Goal: Check status: Check status

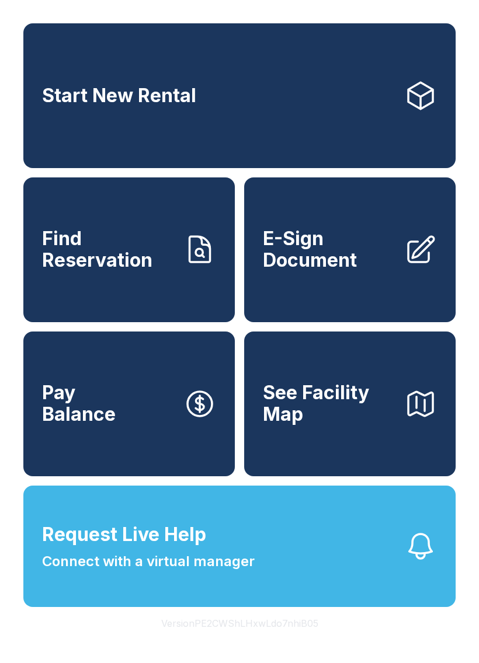
click at [417, 563] on icon "button" at bounding box center [420, 546] width 33 height 33
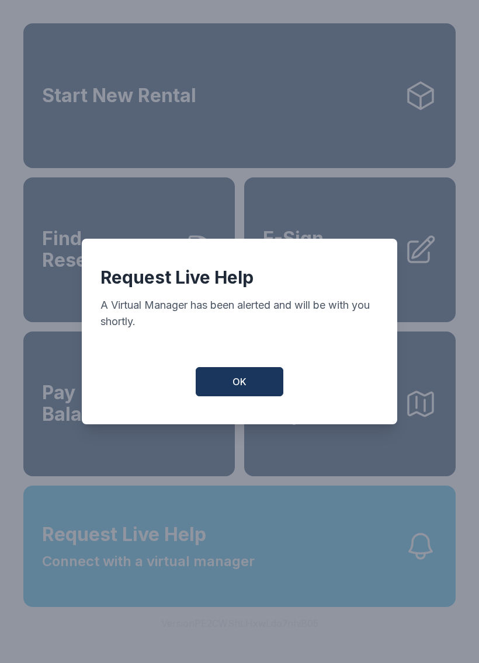
click at [237, 384] on span "OK" at bounding box center [239, 382] width 14 height 14
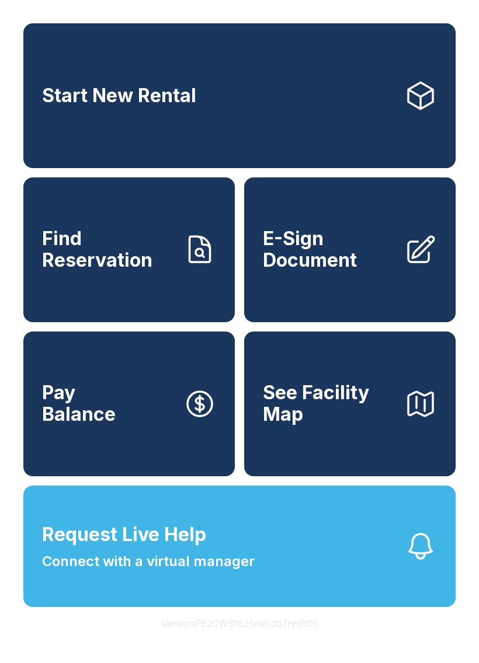
click at [79, 572] on span "Connect with a virtual manager" at bounding box center [148, 561] width 212 height 21
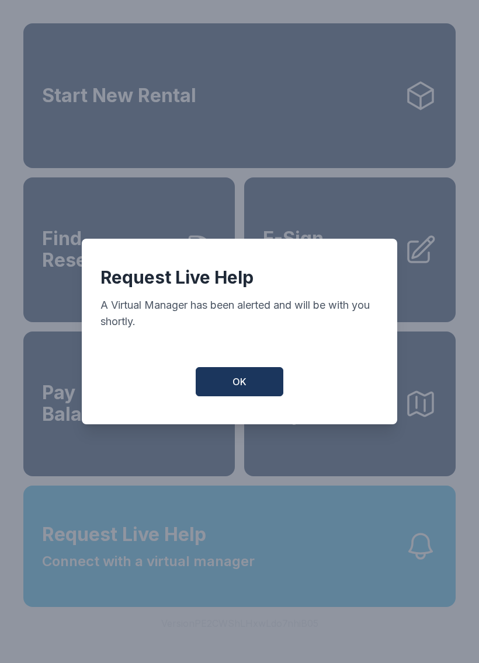
click at [229, 396] on button "OK" at bounding box center [239, 381] width 88 height 29
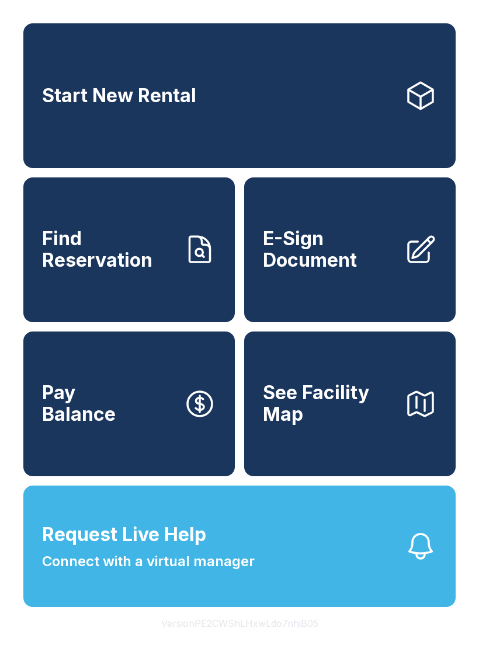
click at [399, 591] on button "Request Live Help Connect with a virtual manager" at bounding box center [239, 546] width 432 height 121
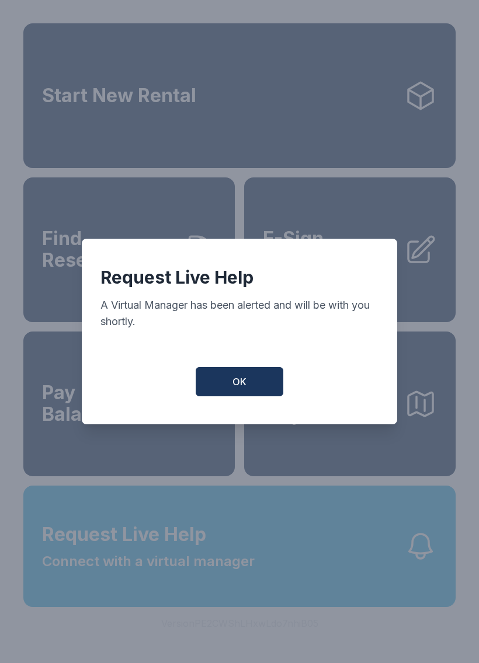
click at [230, 385] on button "OK" at bounding box center [239, 381] width 88 height 29
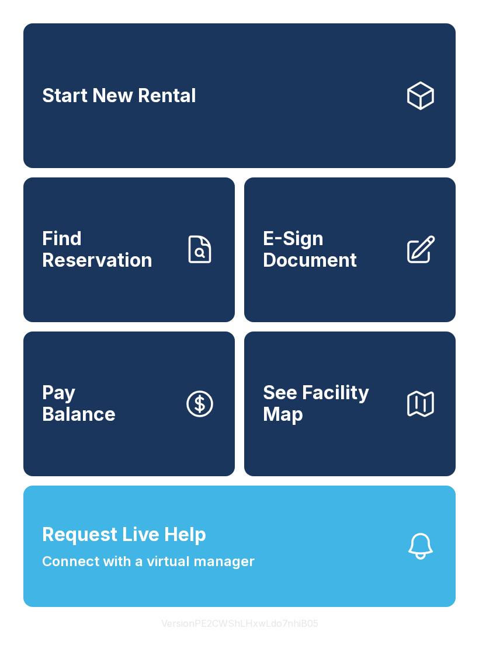
click at [166, 549] on span "Request Live Help" at bounding box center [124, 535] width 164 height 28
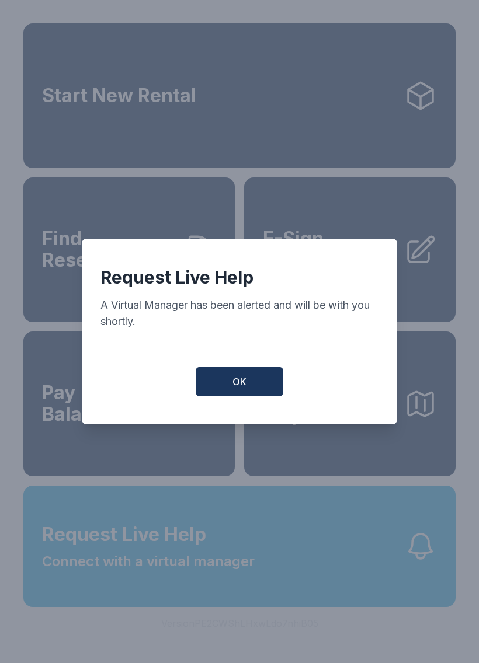
click at [240, 386] on span "OK" at bounding box center [239, 382] width 14 height 14
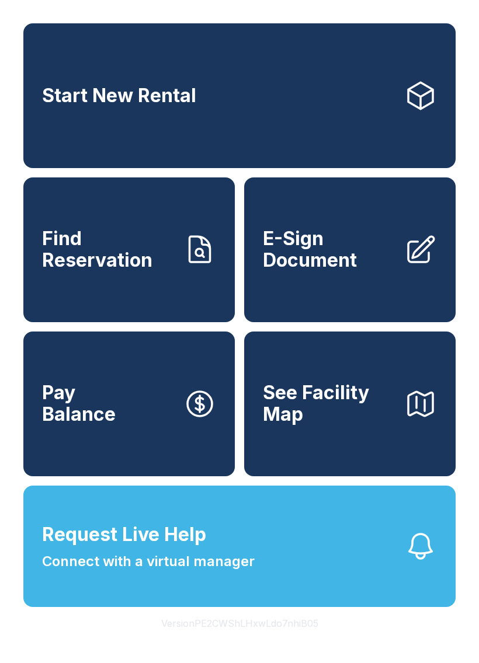
click at [433, 563] on icon "button" at bounding box center [420, 546] width 33 height 33
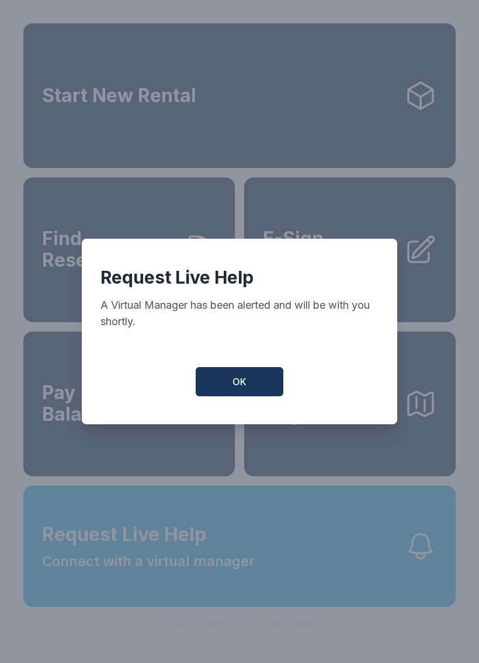
click at [212, 396] on button "OK" at bounding box center [239, 381] width 88 height 29
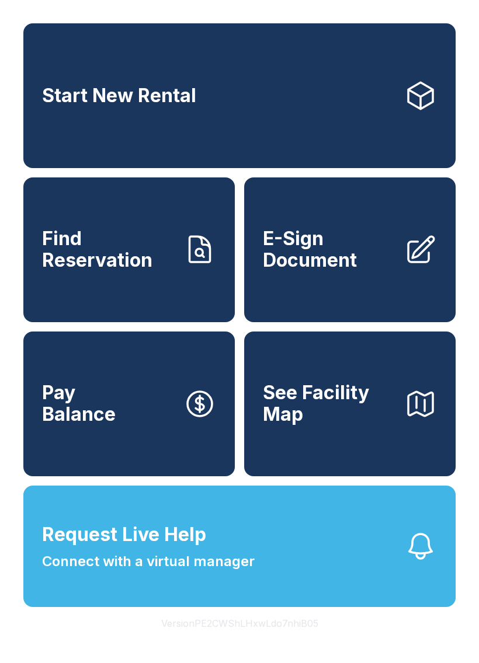
click at [75, 271] on span "Find Reservation" at bounding box center [108, 249] width 132 height 43
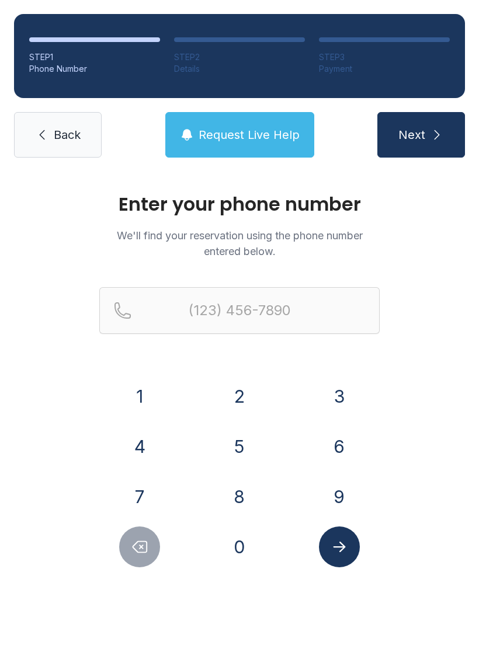
click at [339, 500] on button "9" at bounding box center [339, 496] width 41 height 41
click at [145, 406] on button "1" at bounding box center [139, 396] width 41 height 41
click at [233, 448] on button "5" at bounding box center [239, 446] width 41 height 41
click at [136, 495] on button "7" at bounding box center [139, 496] width 41 height 41
click at [239, 554] on button "0" at bounding box center [239, 546] width 41 height 41
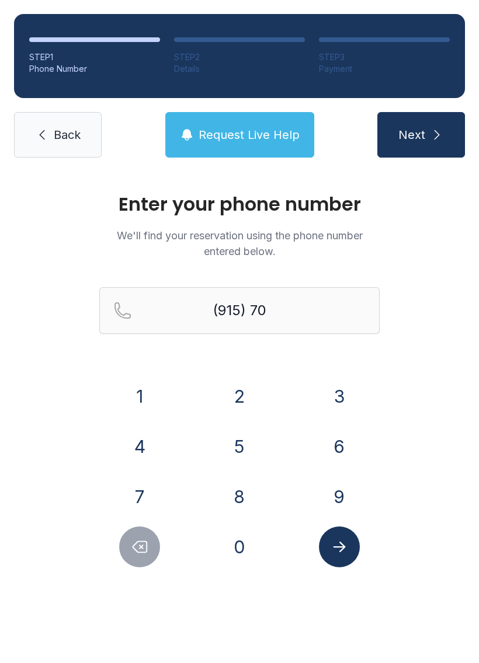
click at [230, 404] on button "2" at bounding box center [239, 396] width 41 height 41
click at [335, 400] on button "3" at bounding box center [339, 396] width 41 height 41
click at [137, 396] on button "1" at bounding box center [139, 396] width 41 height 41
click at [328, 445] on button "6" at bounding box center [339, 446] width 41 height 41
click at [329, 398] on button "3" at bounding box center [339, 396] width 41 height 41
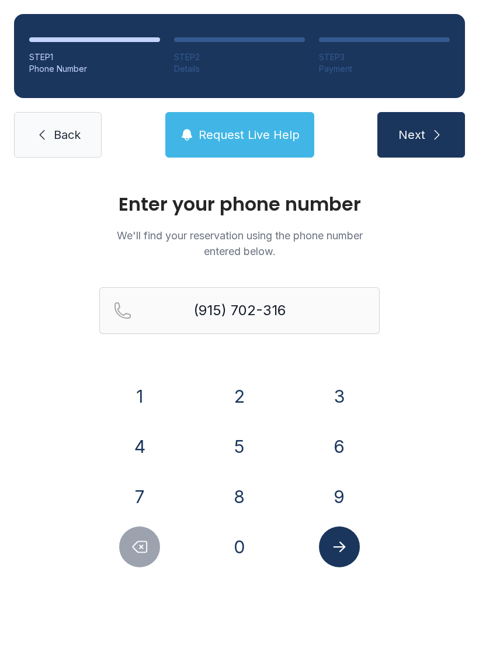
type input "[PHONE_NUMBER]"
click at [342, 541] on icon "Submit lookup form" at bounding box center [339, 547] width 18 height 18
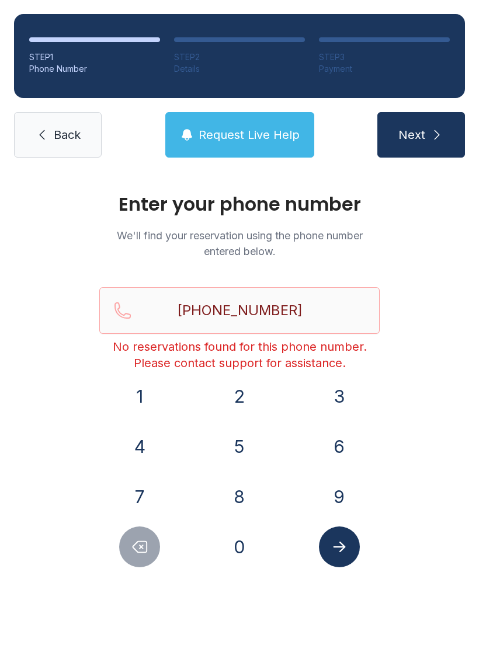
click at [340, 553] on icon "Submit lookup form" at bounding box center [339, 547] width 18 height 18
click at [236, 109] on div "STEP 1 Phone Number STEP 2 Details STEP 3 Payment Back Request Live Help Next" at bounding box center [239, 86] width 479 height 172
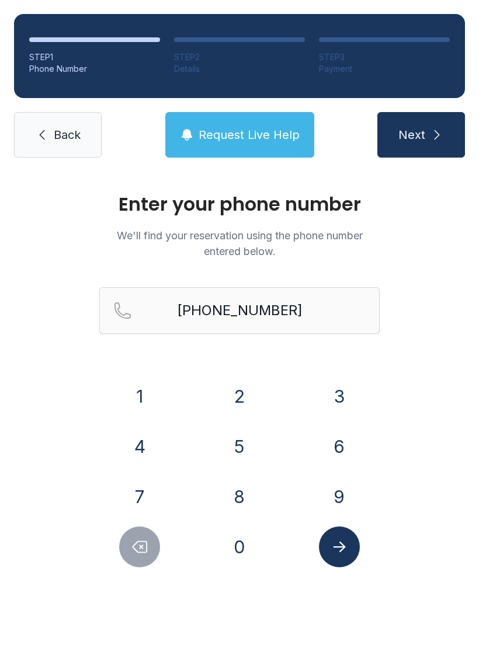
click at [214, 128] on span "Request Live Help" at bounding box center [248, 135] width 101 height 16
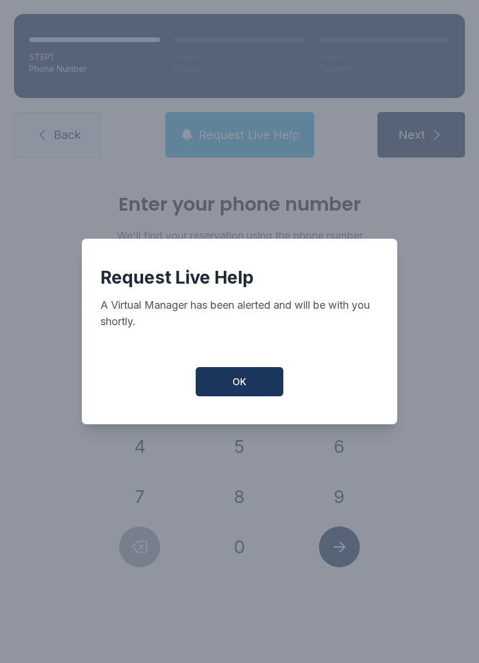
click at [220, 396] on button "OK" at bounding box center [239, 381] width 88 height 29
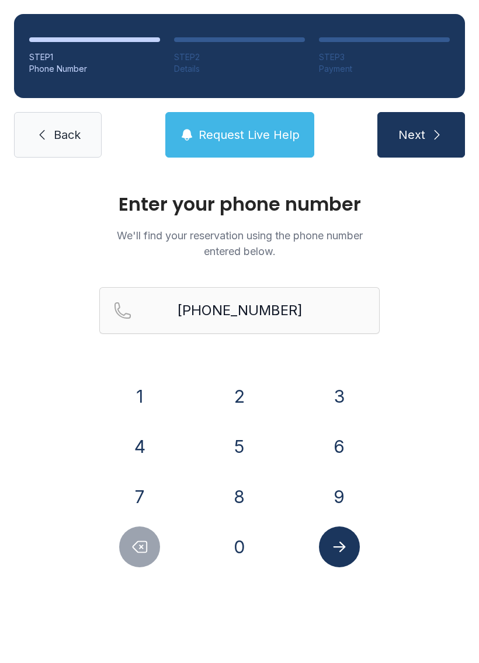
click at [40, 130] on icon at bounding box center [42, 135] width 14 height 14
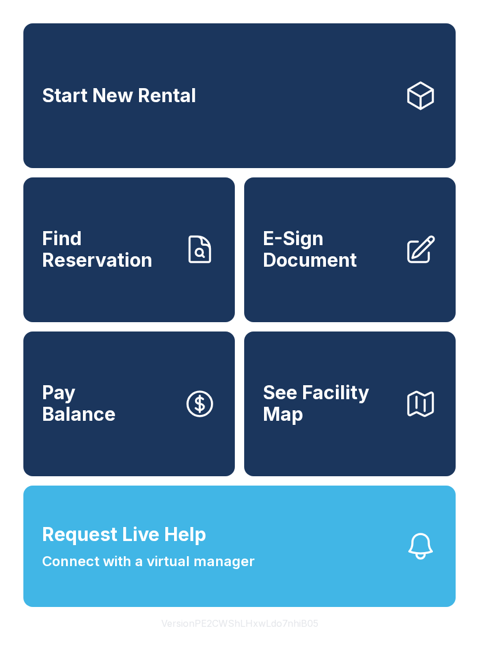
click at [428, 563] on icon "button" at bounding box center [420, 546] width 33 height 33
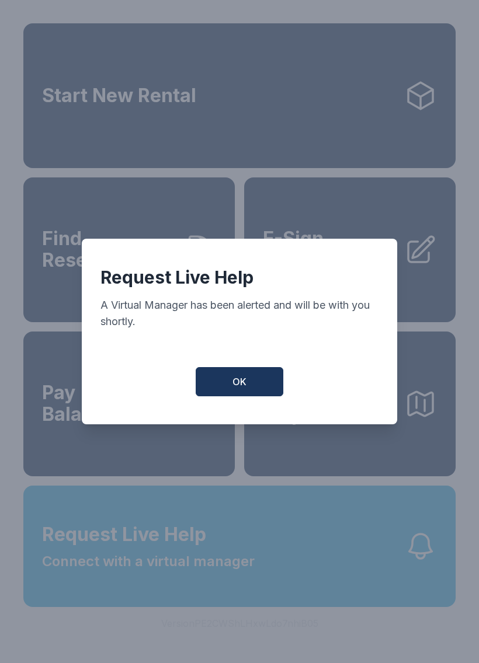
click at [239, 380] on span "OK" at bounding box center [239, 382] width 14 height 14
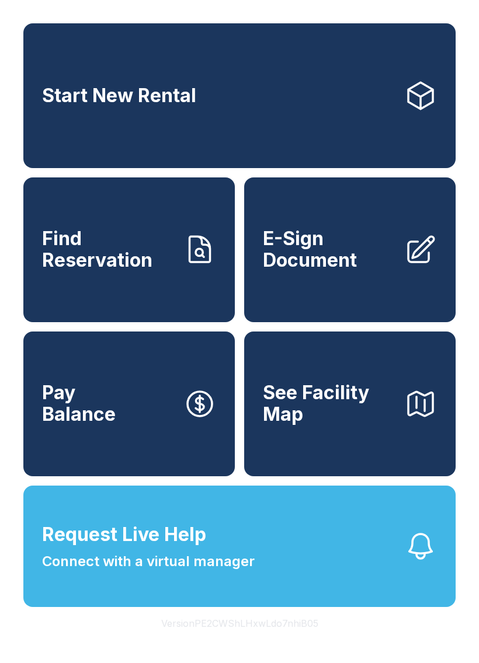
click at [431, 563] on icon "button" at bounding box center [420, 546] width 33 height 33
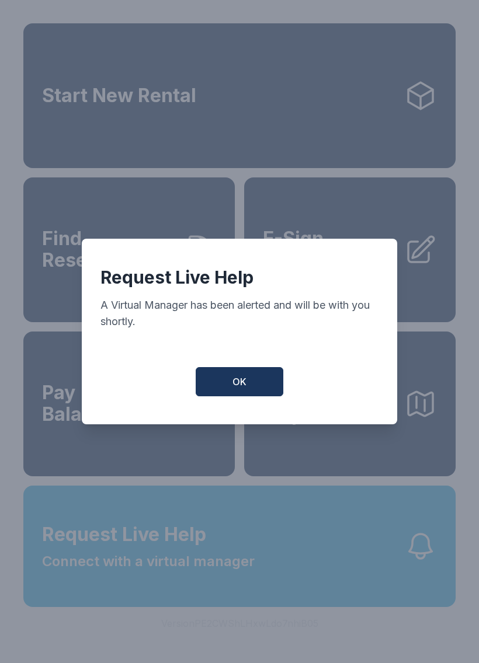
click at [257, 387] on button "OK" at bounding box center [239, 381] width 88 height 29
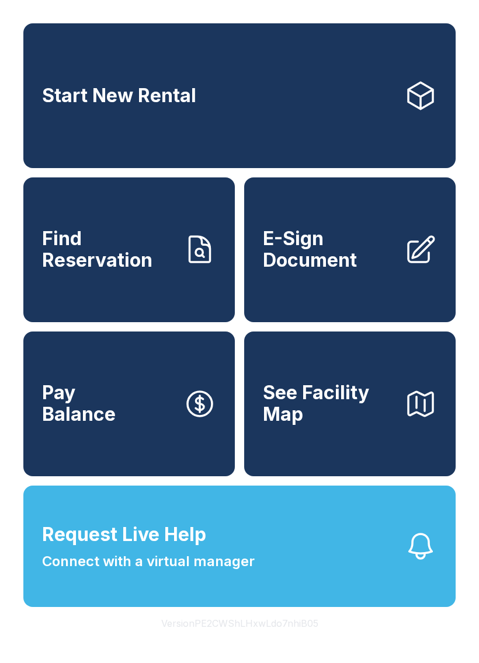
click at [415, 563] on icon "button" at bounding box center [420, 546] width 33 height 33
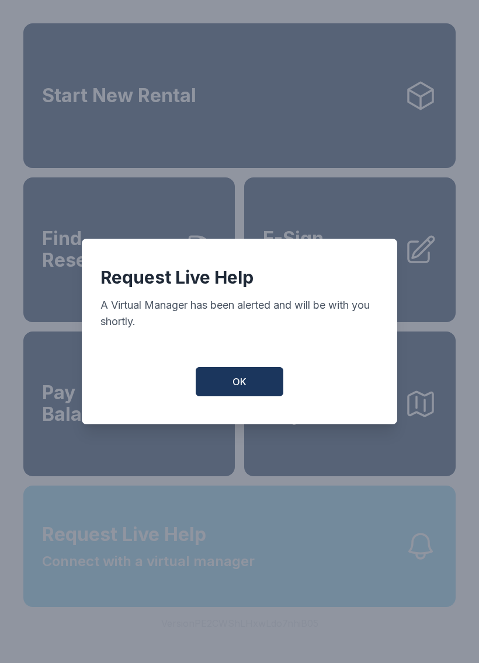
click at [237, 380] on button "OK" at bounding box center [239, 381] width 88 height 29
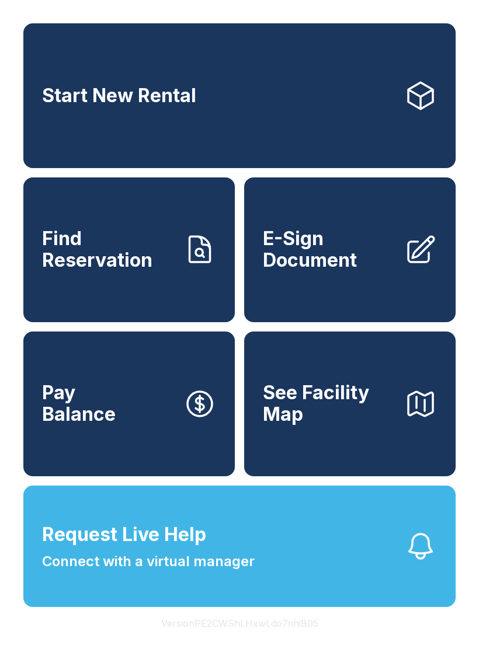
click at [410, 557] on icon "button" at bounding box center [420, 546] width 33 height 33
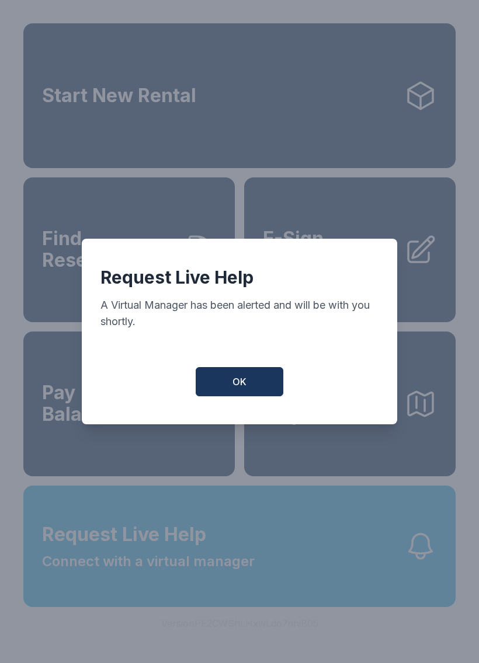
click at [232, 389] on button "OK" at bounding box center [239, 381] width 88 height 29
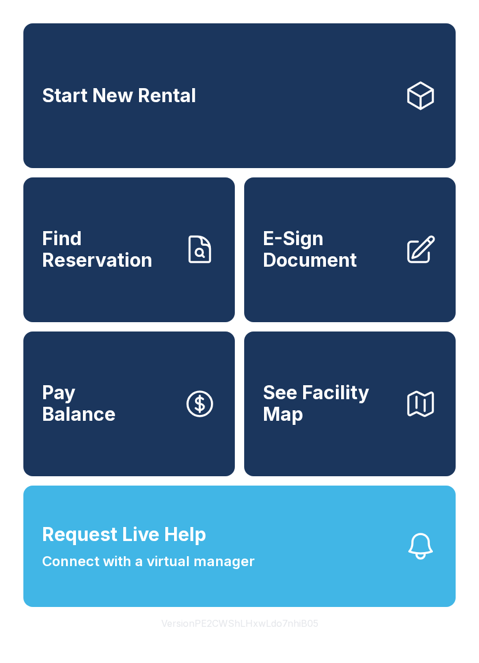
click at [231, 389] on button "OK" at bounding box center [239, 379] width 83 height 28
click at [425, 591] on button "Request Live Help Connect with a virtual manager" at bounding box center [239, 546] width 432 height 121
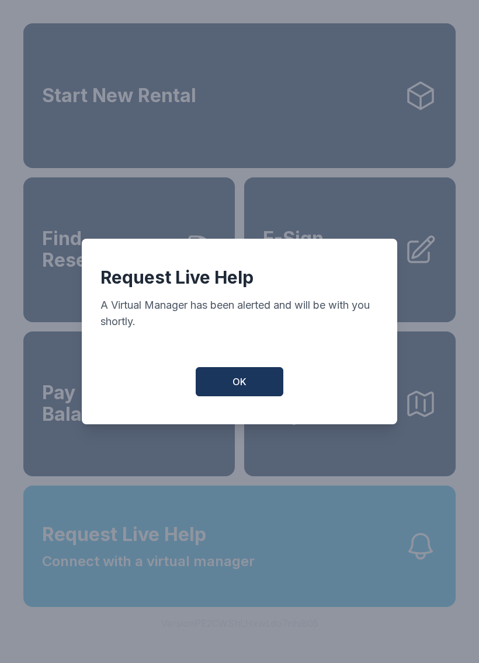
click at [249, 396] on button "OK" at bounding box center [239, 381] width 88 height 29
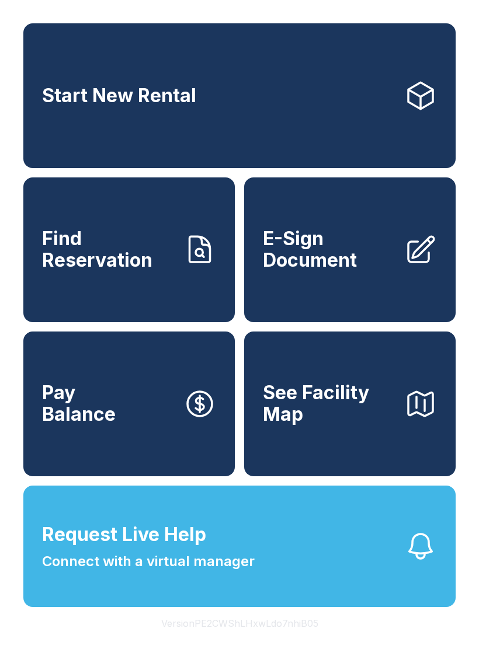
click at [422, 563] on icon "button" at bounding box center [420, 546] width 33 height 33
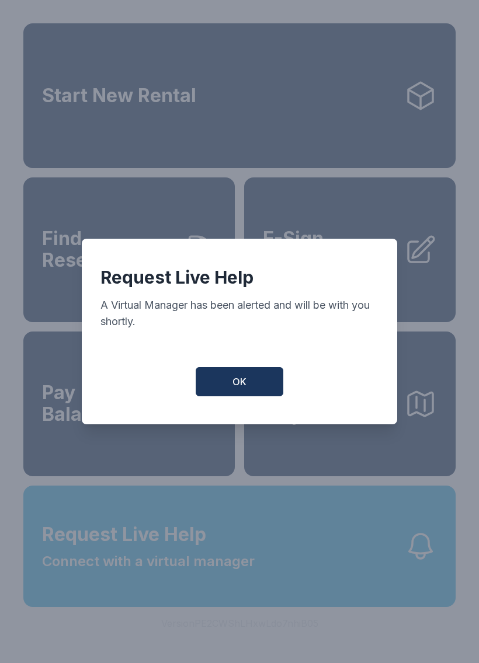
click at [238, 396] on button "OK" at bounding box center [239, 381] width 88 height 29
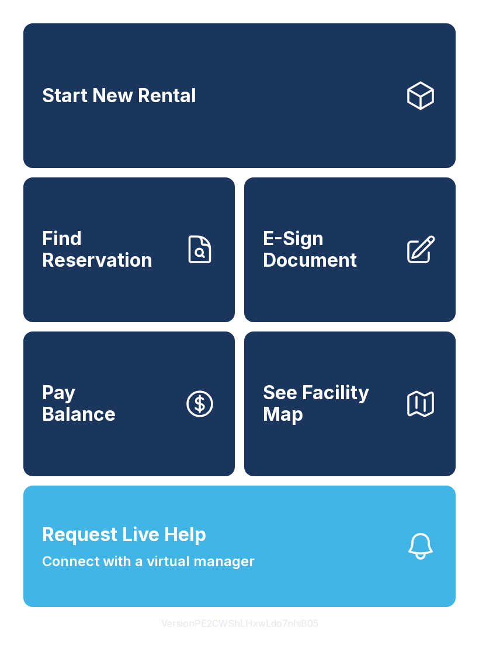
click at [415, 563] on icon "button" at bounding box center [420, 546] width 33 height 33
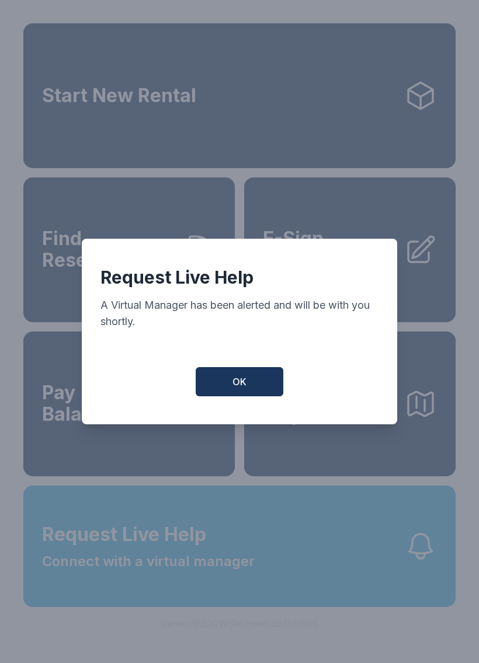
click at [237, 396] on button "OK" at bounding box center [239, 381] width 88 height 29
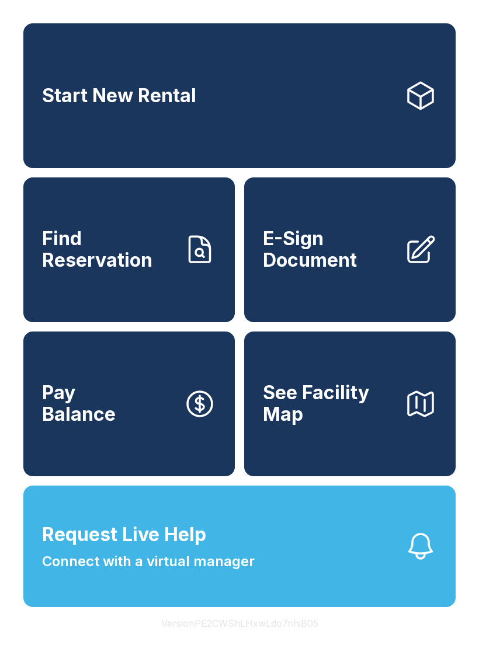
click at [429, 588] on button "Request Live Help Connect with a virtual manager" at bounding box center [239, 546] width 432 height 121
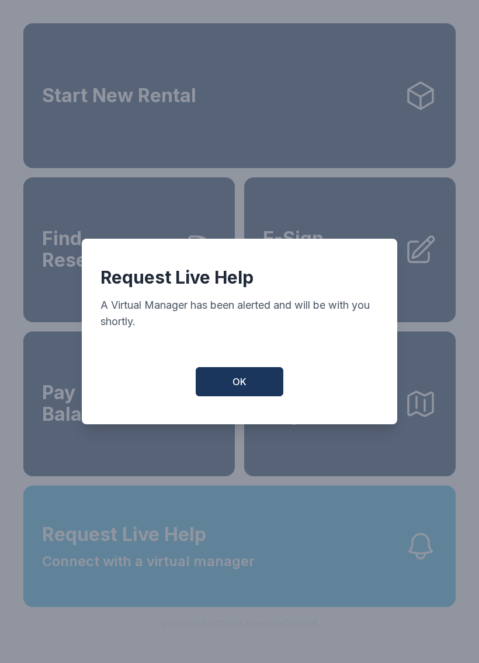
click at [242, 389] on span "OK" at bounding box center [239, 382] width 14 height 14
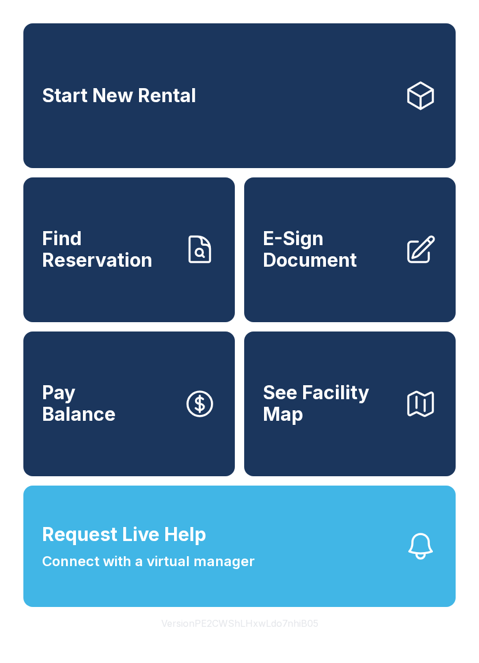
click at [424, 563] on icon "button" at bounding box center [420, 546] width 33 height 33
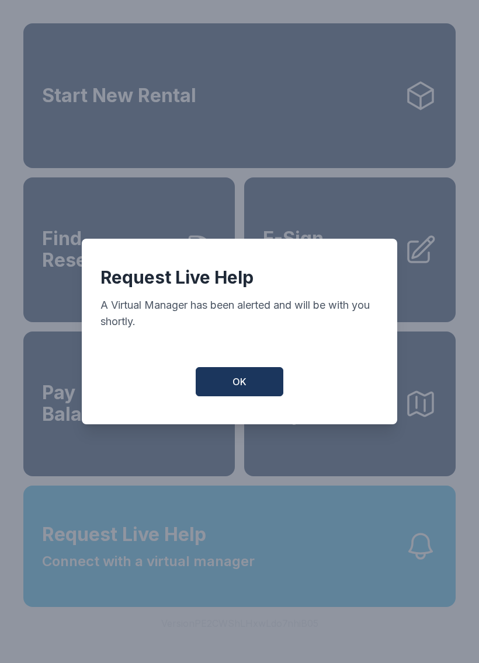
click at [260, 386] on button "OK" at bounding box center [239, 381] width 88 height 29
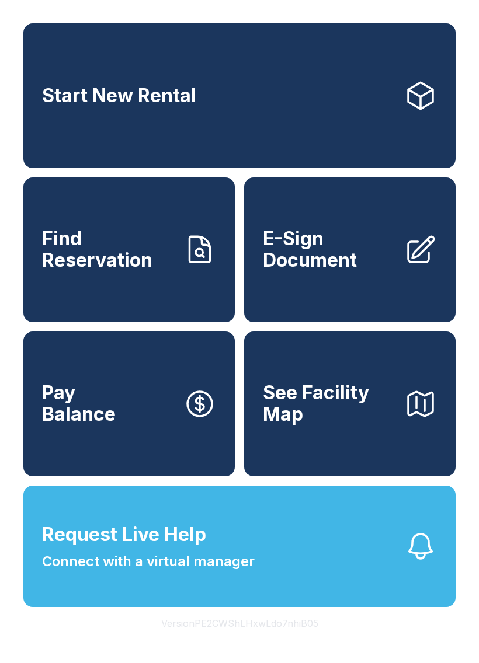
click at [232, 394] on link "Pay Balance" at bounding box center [128, 403] width 211 height 145
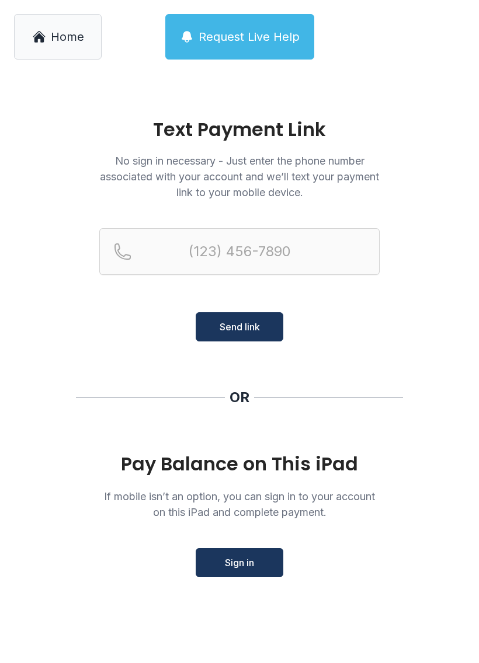
click at [56, 54] on link "Home" at bounding box center [58, 37] width 88 height 46
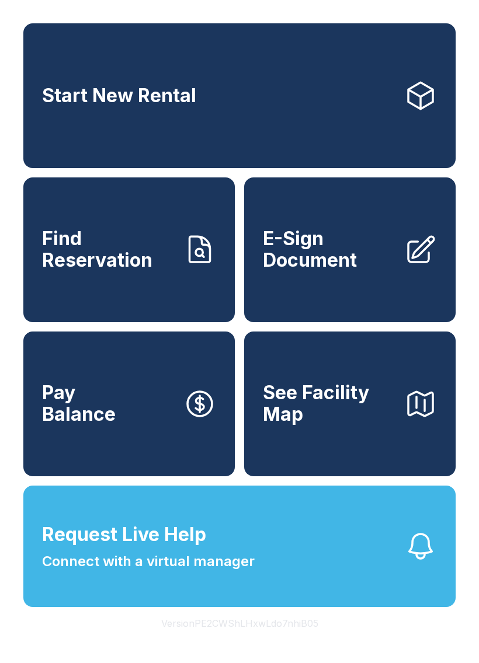
click at [354, 425] on span "See Facility Map" at bounding box center [329, 403] width 132 height 43
click at [317, 294] on link "E-Sign Document" at bounding box center [349, 249] width 211 height 145
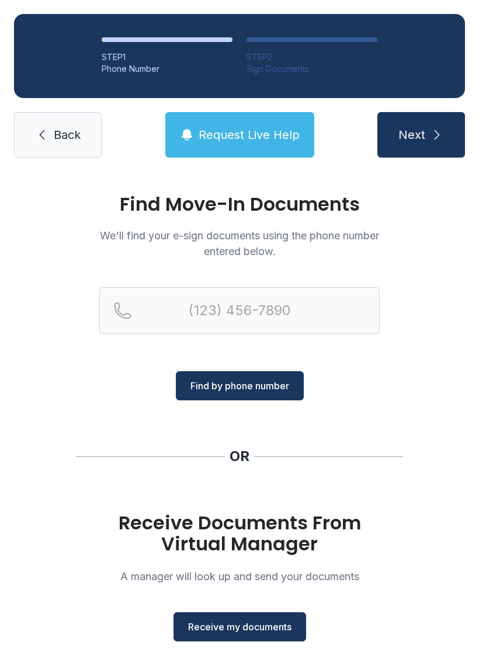
click at [81, 130] on span "Back" at bounding box center [67, 135] width 27 height 16
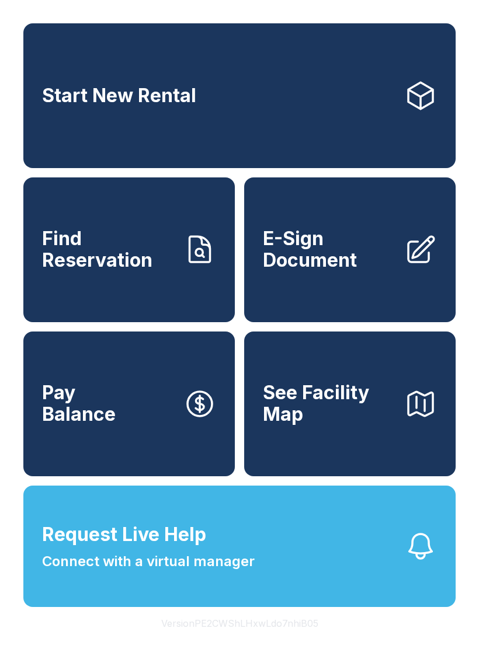
click at [145, 271] on span "Find Reservation" at bounding box center [108, 249] width 132 height 43
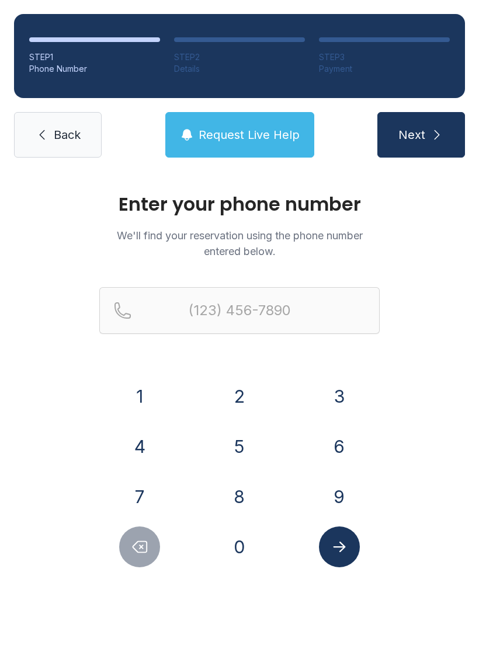
click at [78, 123] on link "Back" at bounding box center [58, 135] width 88 height 46
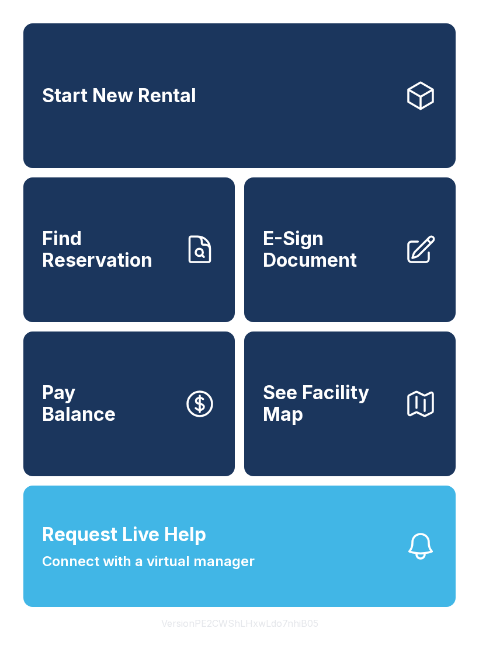
click at [151, 271] on span "Find Reservation" at bounding box center [108, 249] width 132 height 43
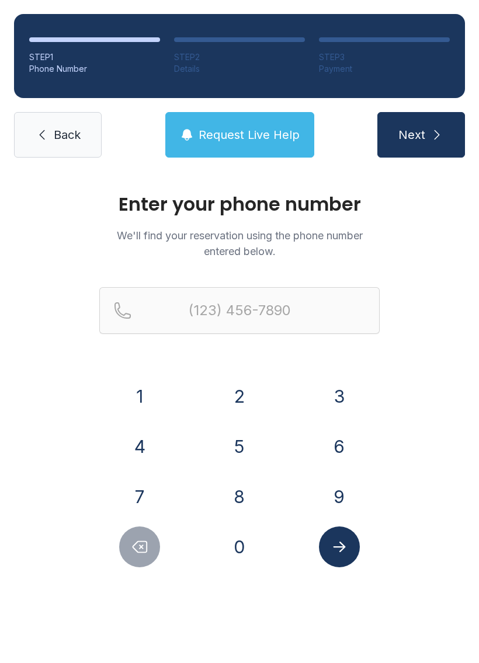
click at [350, 476] on div "9" at bounding box center [338, 496] width 81 height 41
click at [344, 487] on button "9" at bounding box center [339, 496] width 41 height 41
click at [135, 390] on button "1" at bounding box center [139, 396] width 41 height 41
click at [248, 459] on button "5" at bounding box center [239, 446] width 41 height 41
click at [148, 501] on button "7" at bounding box center [139, 496] width 41 height 41
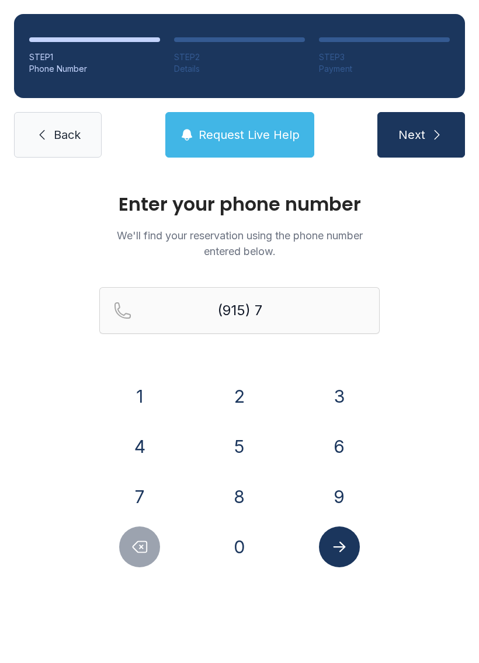
click at [232, 555] on button "0" at bounding box center [239, 546] width 41 height 41
click at [242, 396] on button "2" at bounding box center [239, 396] width 41 height 41
click at [338, 396] on button "3" at bounding box center [339, 396] width 41 height 41
click at [145, 396] on button "1" at bounding box center [139, 396] width 41 height 41
click at [349, 458] on button "6" at bounding box center [339, 446] width 41 height 41
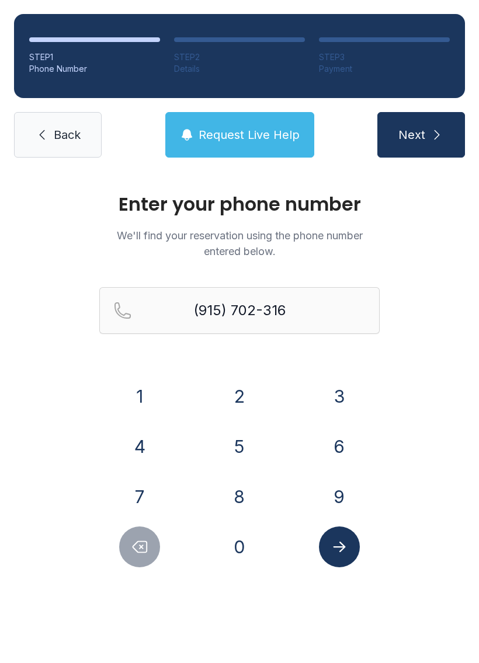
click at [338, 395] on button "3" at bounding box center [339, 396] width 41 height 41
type input "[PHONE_NUMBER]"
click at [418, 149] on button "Next" at bounding box center [421, 135] width 88 height 46
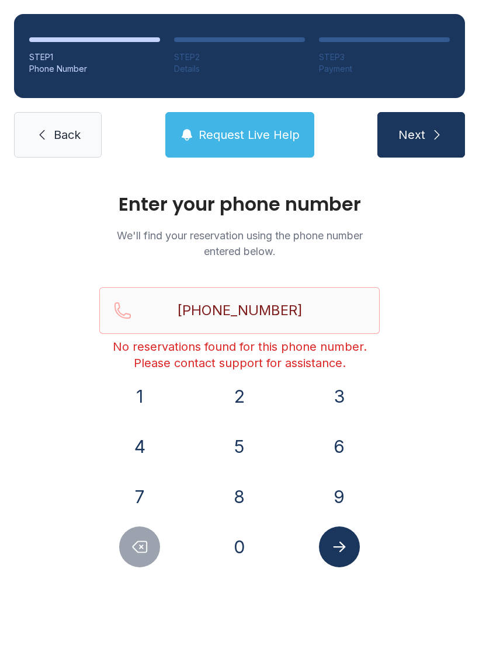
click at [225, 134] on span "Request Live Help" at bounding box center [248, 135] width 101 height 16
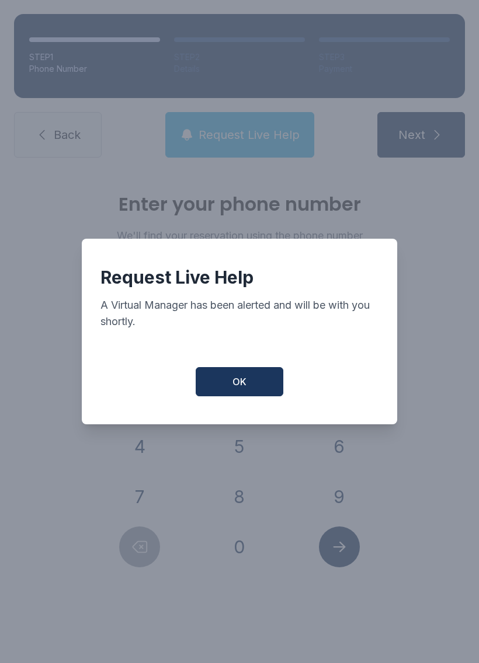
click at [259, 387] on button "OK" at bounding box center [239, 381] width 88 height 29
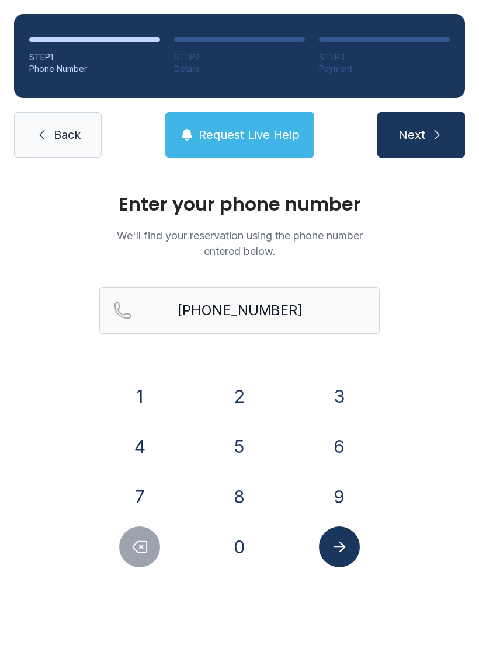
click at [47, 113] on link "Back" at bounding box center [58, 135] width 88 height 46
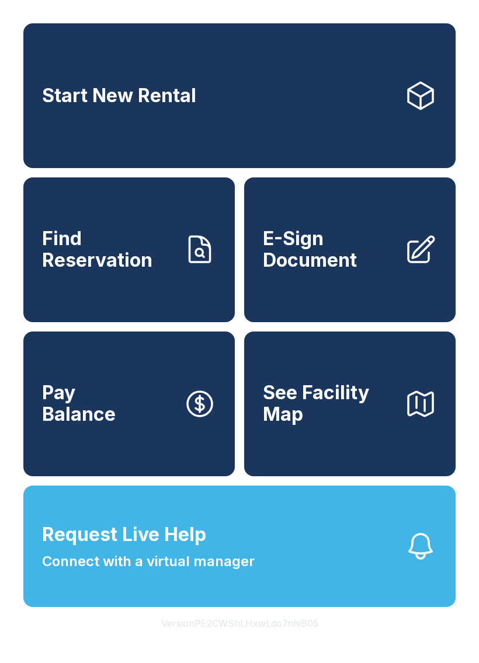
click at [426, 563] on icon "button" at bounding box center [420, 546] width 33 height 33
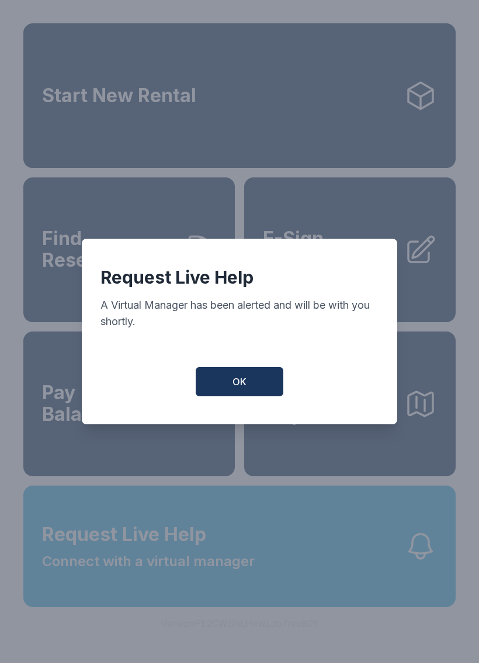
click at [242, 378] on button "OK" at bounding box center [239, 381] width 88 height 29
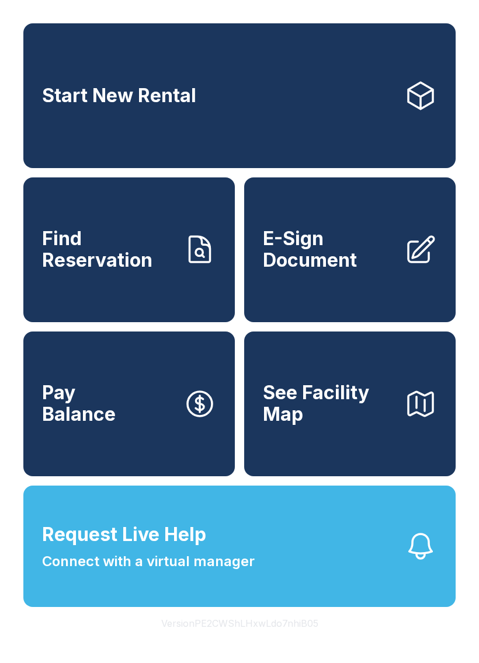
click at [425, 563] on icon "button" at bounding box center [420, 546] width 33 height 33
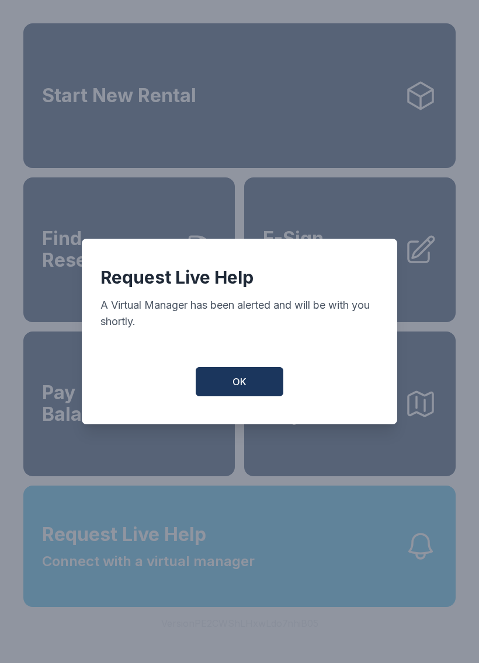
click at [215, 386] on button "OK" at bounding box center [239, 381] width 88 height 29
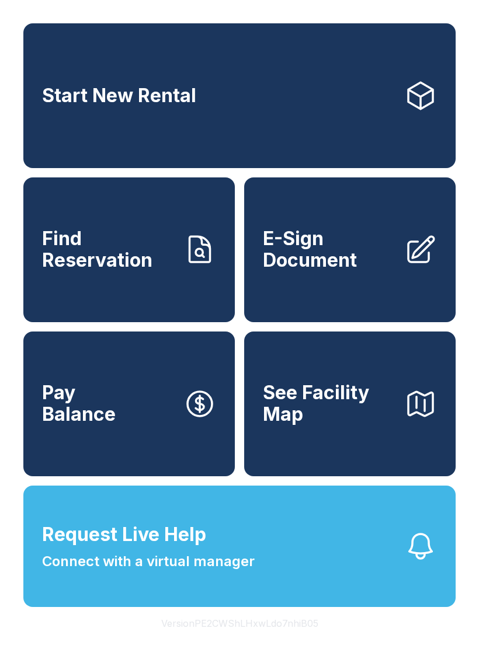
click at [214, 386] on link "Pay Balance" at bounding box center [128, 403] width 211 height 145
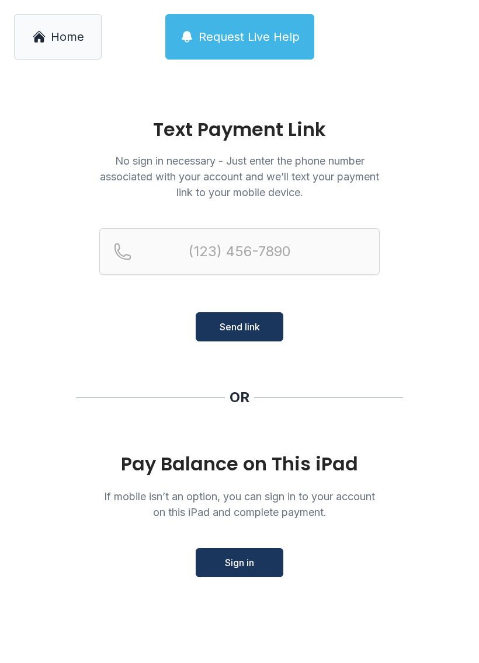
click at [65, 35] on span "Home" at bounding box center [67, 37] width 33 height 16
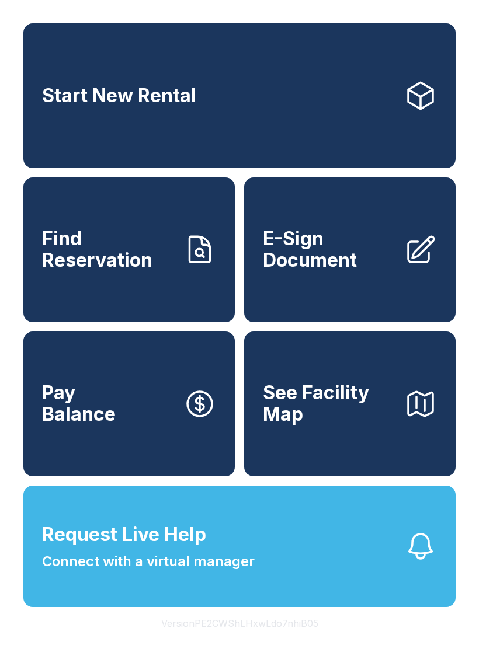
click at [404, 598] on button "Request Live Help Connect with a virtual manager" at bounding box center [239, 546] width 432 height 121
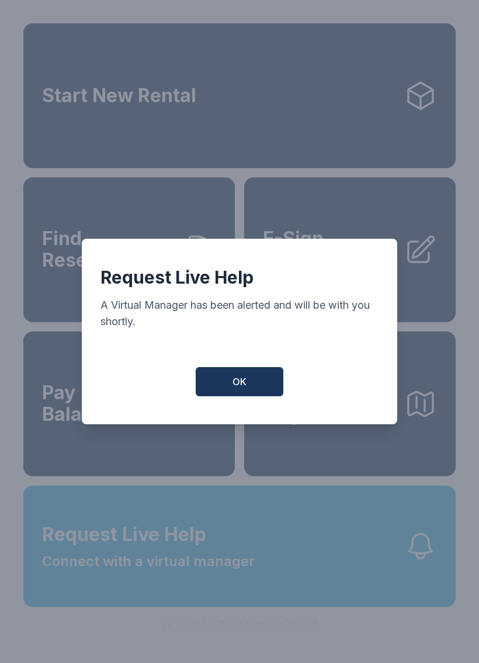
click at [230, 393] on button "OK" at bounding box center [239, 381] width 88 height 29
